Goal: Task Accomplishment & Management: Complete application form

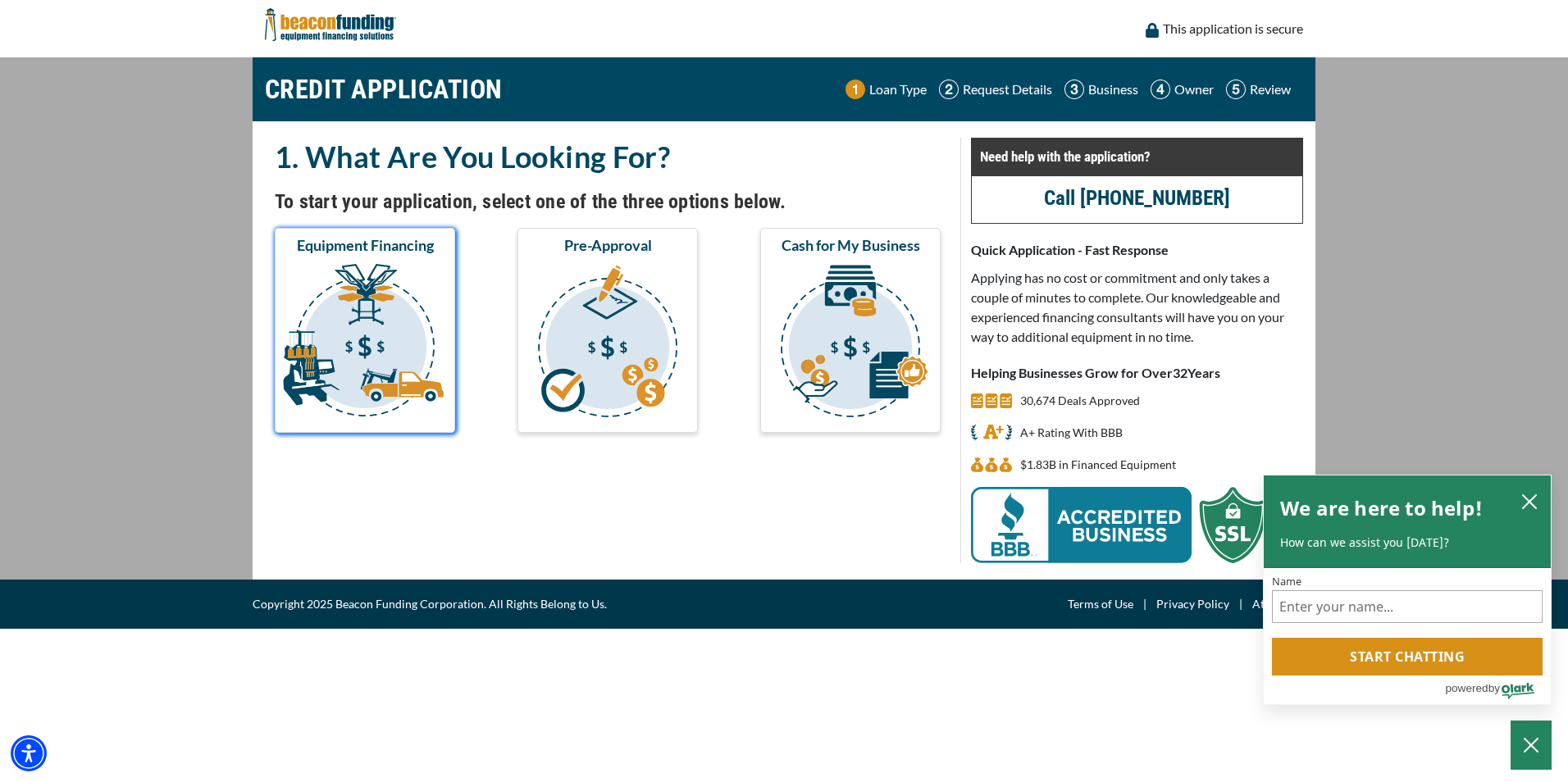
click at [400, 318] on img "submit" at bounding box center [365, 344] width 174 height 164
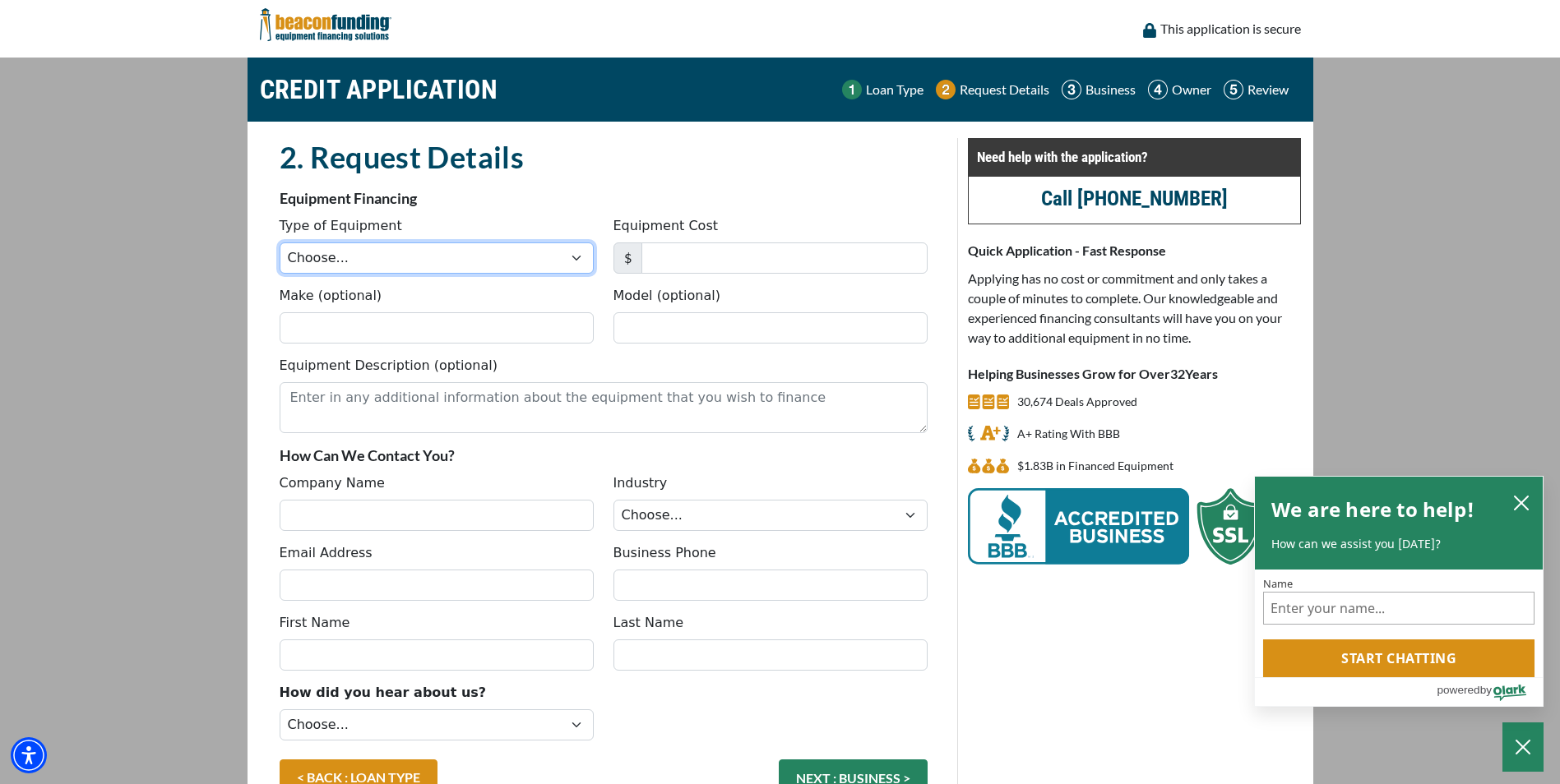
click at [546, 258] on select "Choose... Backhoe Boom/Bucket Truck Chipper Commercial Mower Crane DTG/DTF Prin…" at bounding box center [436, 258] width 314 height 31
click at [569, 245] on select "Choose... Backhoe Boom/Bucket Truck Chipper Commercial Mower Crane DTG/DTF Prin…" at bounding box center [436, 258] width 314 height 31
click at [568, 246] on select "Choose... Backhoe Boom/Bucket Truck Chipper Commercial Mower Crane DTG/DTF Prin…" at bounding box center [436, 258] width 314 height 31
select select "1"
click at [279, 243] on select "Choose... Backhoe Boom/Bucket Truck Chipper Commercial Mower Crane DTG/DTF Prin…" at bounding box center [436, 258] width 314 height 31
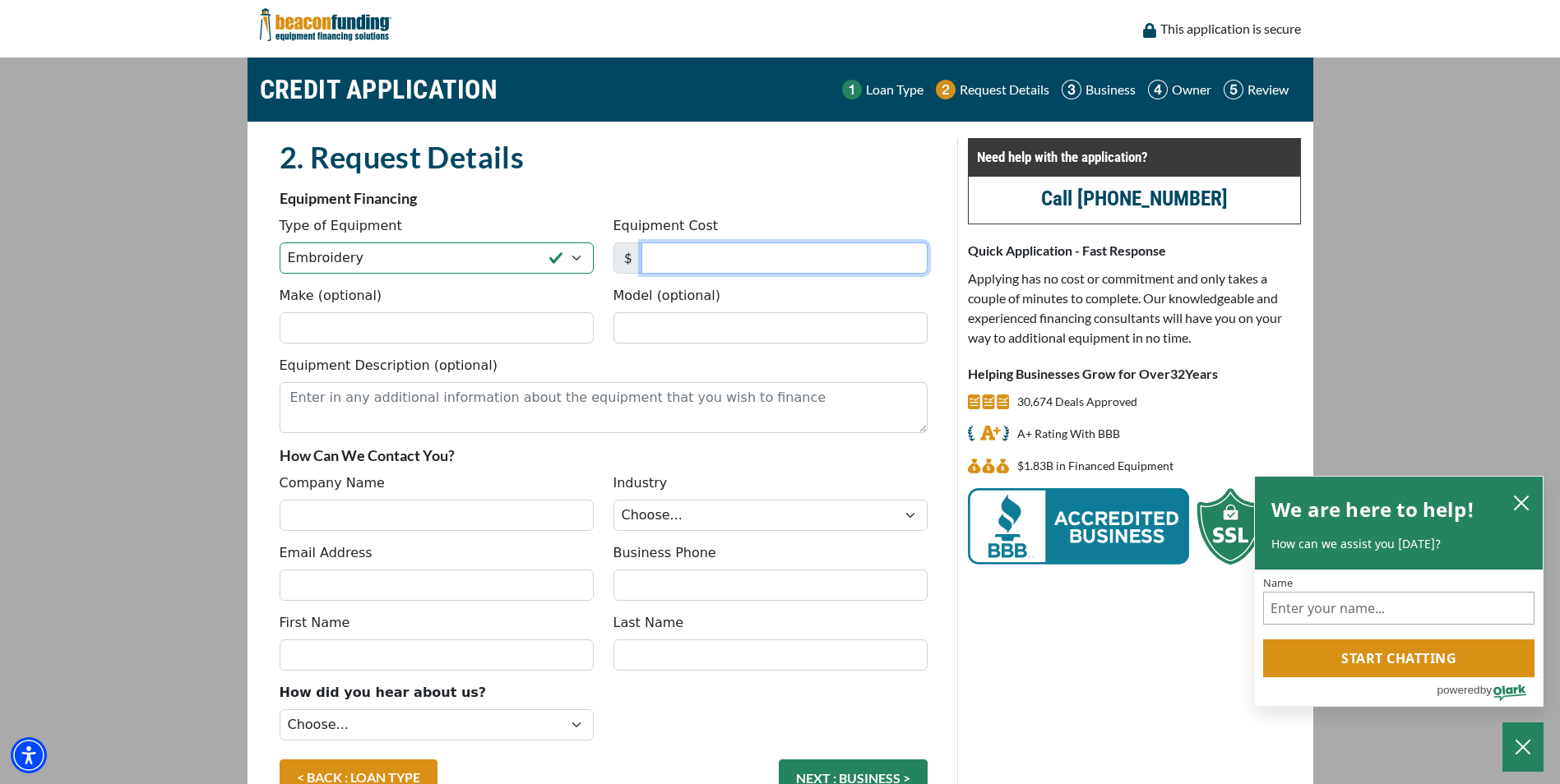
click at [750, 255] on input "Equipment Cost" at bounding box center [784, 258] width 286 height 31
